Goal: Navigation & Orientation: Find specific page/section

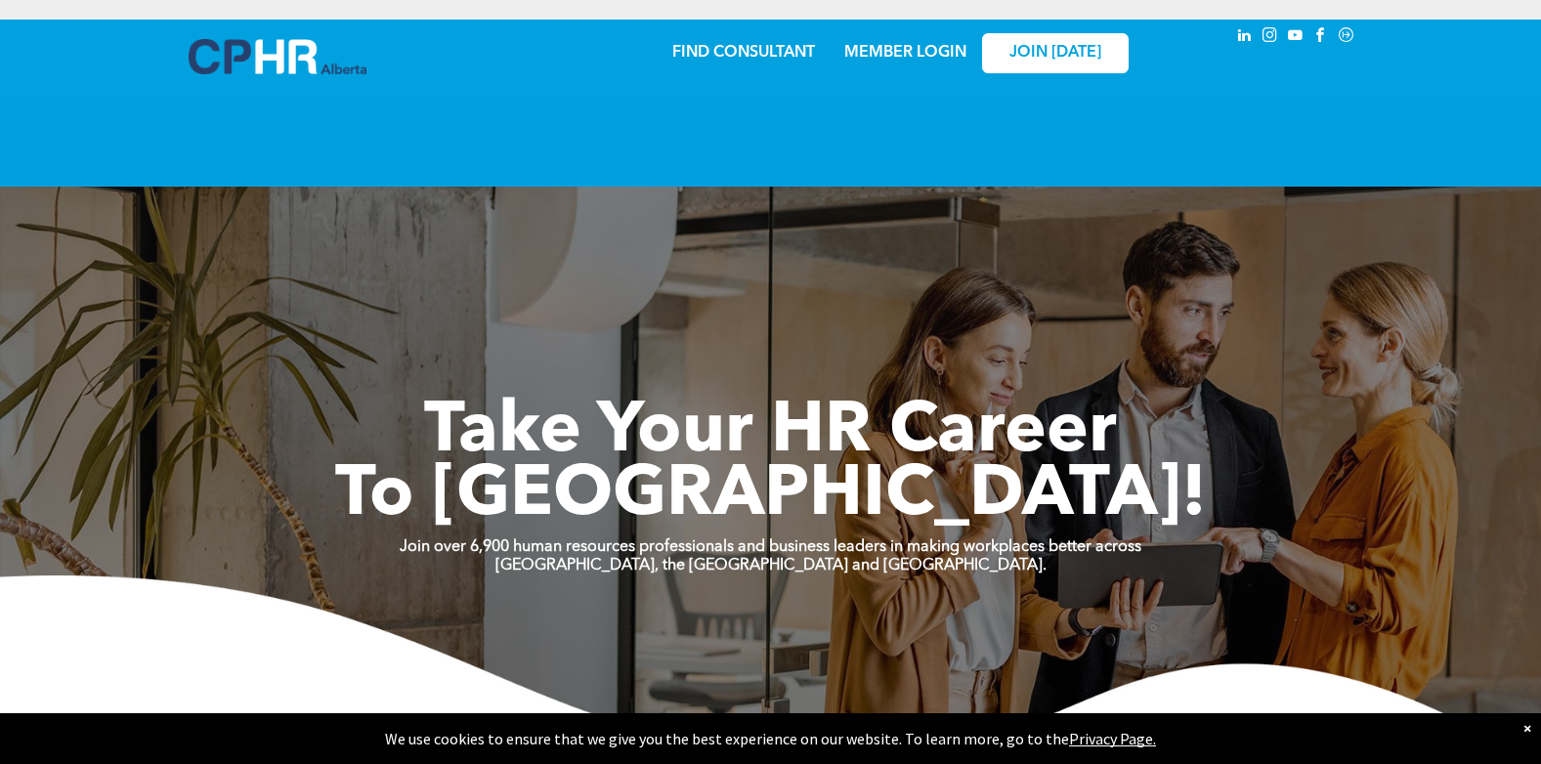
click at [919, 47] on link "MEMBER LOGIN" at bounding box center [905, 53] width 122 height 16
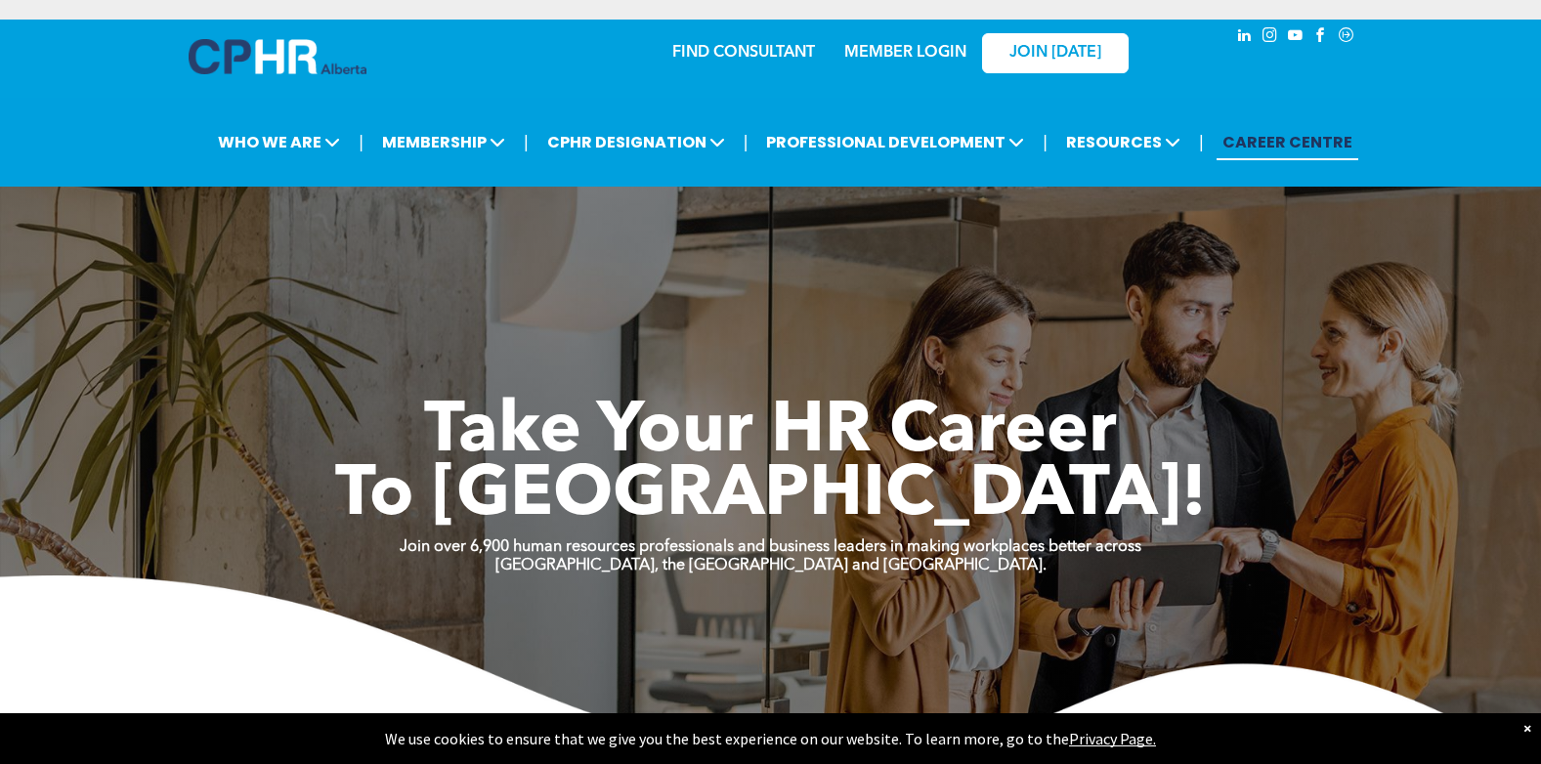
click at [871, 49] on link "MEMBER LOGIN" at bounding box center [905, 53] width 122 height 16
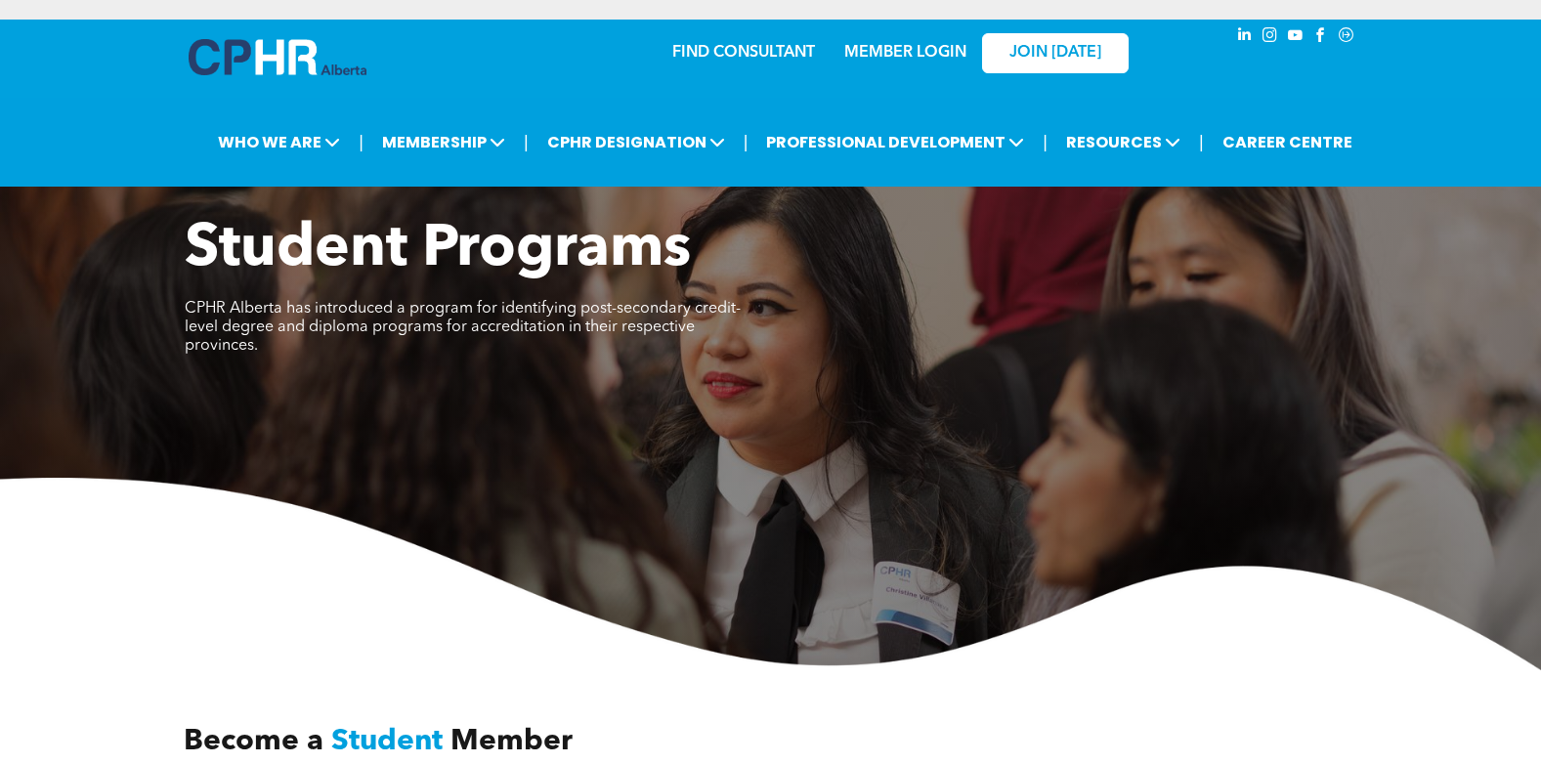
click at [910, 50] on link "MEMBER LOGIN" at bounding box center [905, 53] width 122 height 16
click at [889, 49] on link "MEMBER LOGIN" at bounding box center [905, 53] width 122 height 16
